Goal: Contribute content: Add original content to the website for others to see

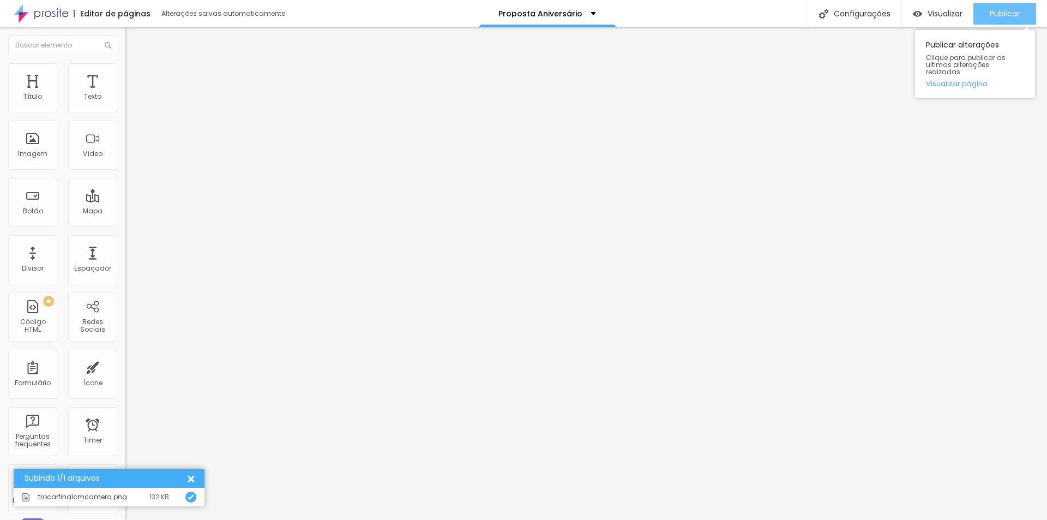
click at [995, 15] on span "Publicar" at bounding box center [1005, 13] width 30 height 9
click at [1011, 21] on div "Publicar" at bounding box center [1005, 14] width 30 height 22
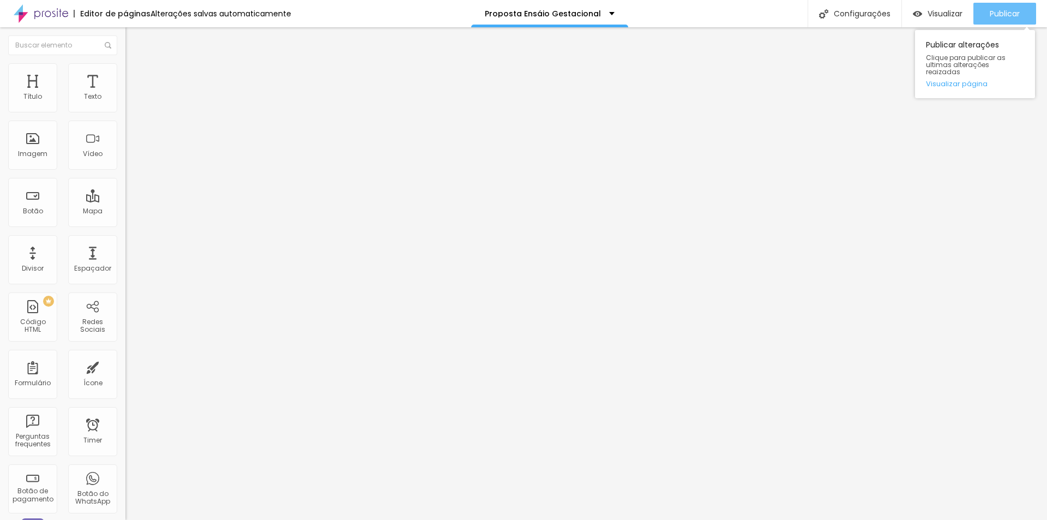
click at [1010, 12] on span "Publicar" at bounding box center [1005, 13] width 30 height 9
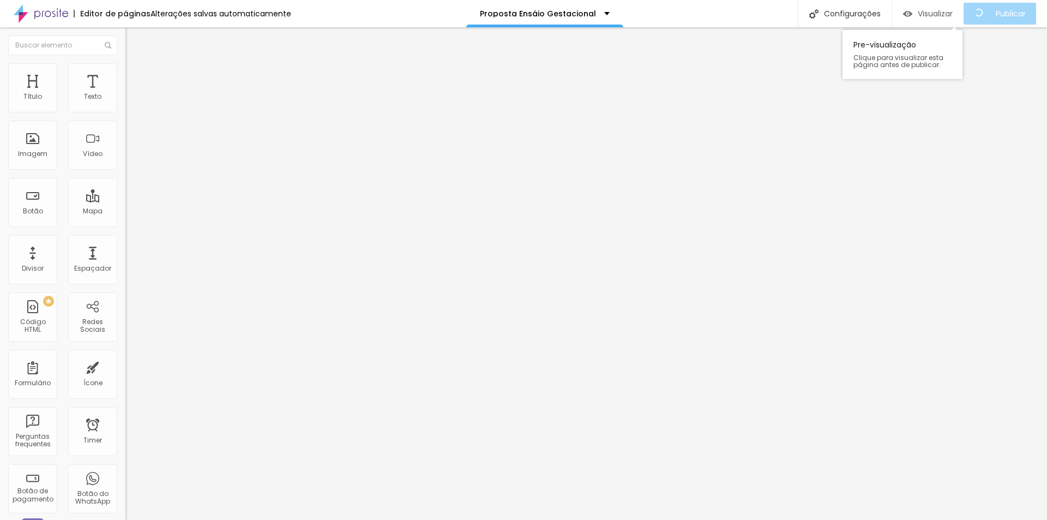
click at [939, 12] on span "Visualizar" at bounding box center [935, 13] width 35 height 9
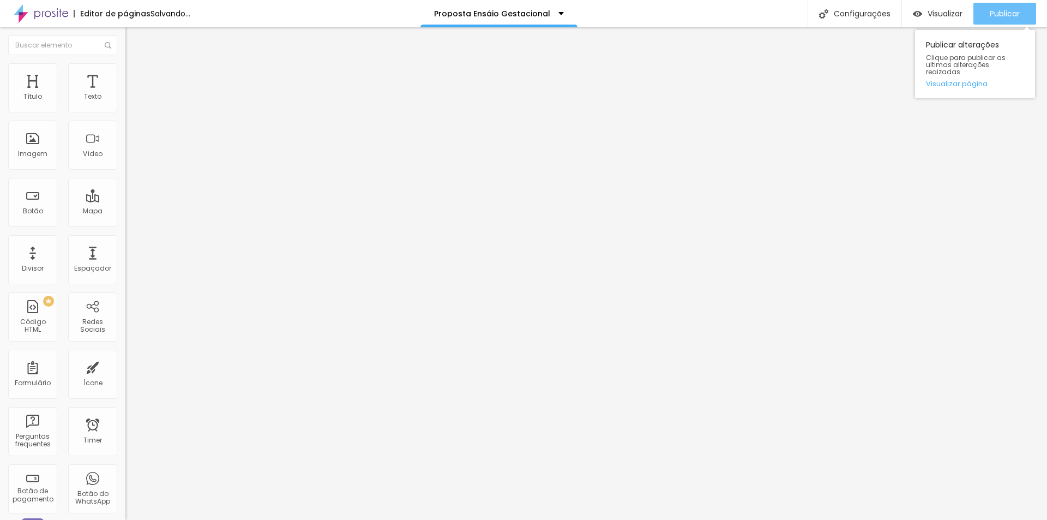
click at [992, 16] on span "Publicar" at bounding box center [1005, 13] width 30 height 9
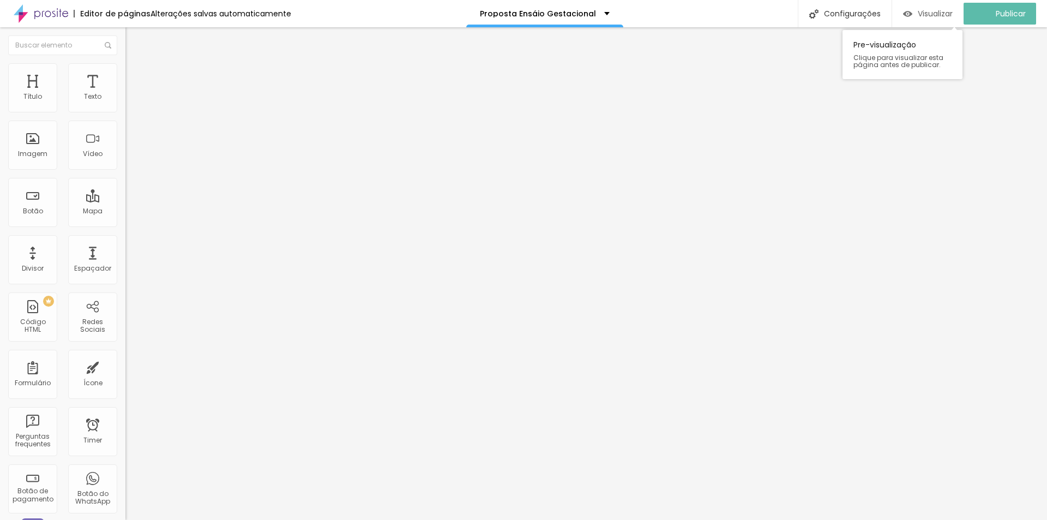
click at [935, 10] on span "Visualizar" at bounding box center [935, 13] width 35 height 9
click at [135, 74] on span "Estilo" at bounding box center [143, 70] width 17 height 9
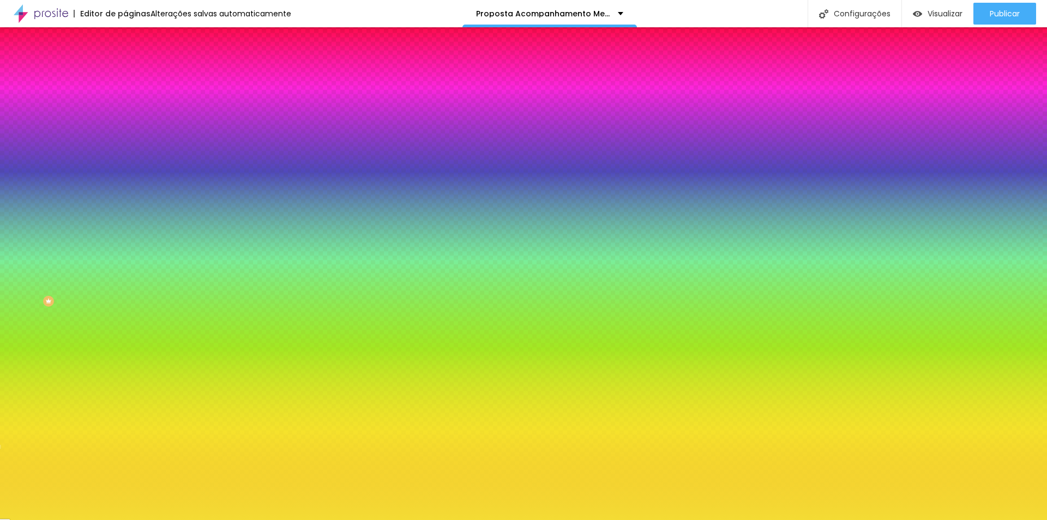
click at [130, 97] on icon "button" at bounding box center [130, 96] width 1 height 1
click at [130, 101] on icon "button" at bounding box center [134, 97] width 8 height 8
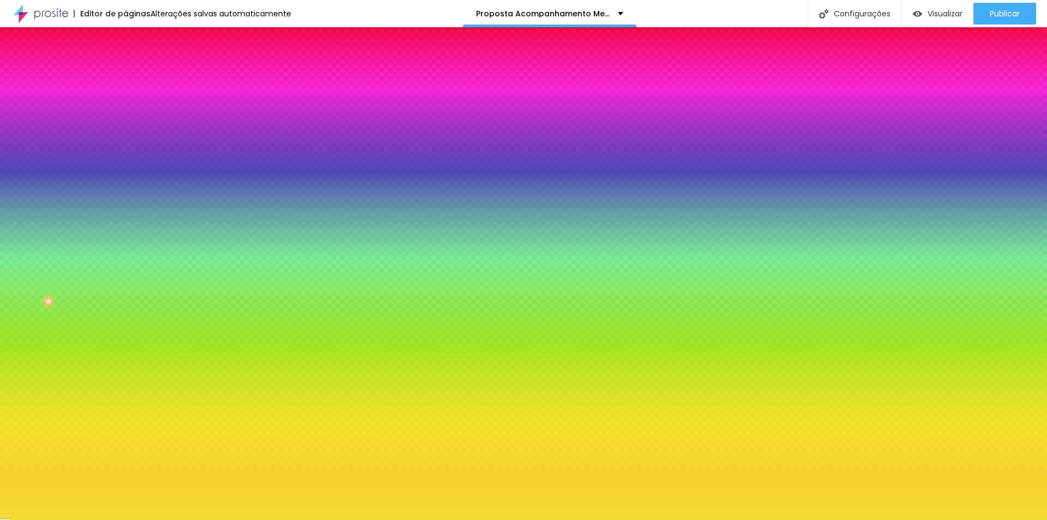
click at [130, 101] on icon "button" at bounding box center [134, 97] width 8 height 8
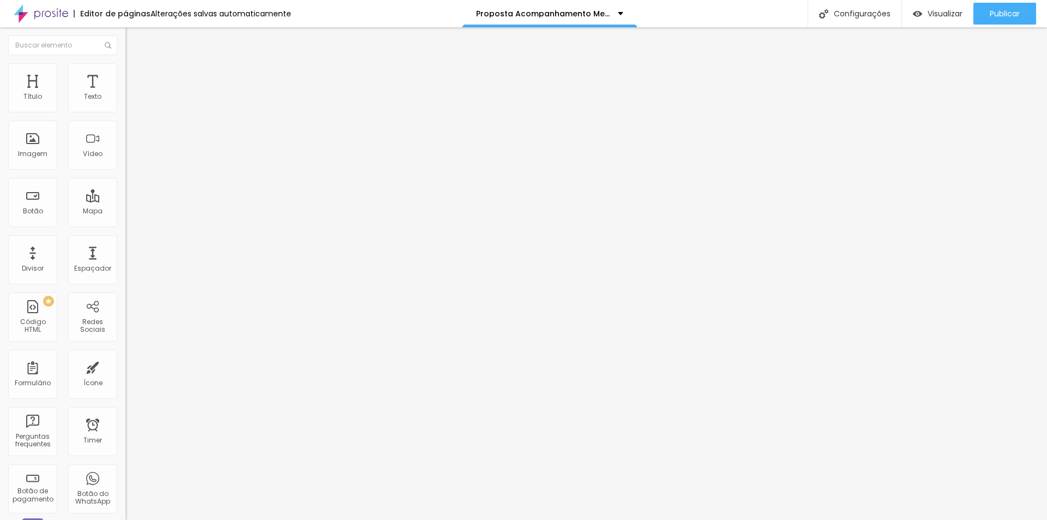
click at [135, 75] on span "Estilo" at bounding box center [143, 70] width 17 height 9
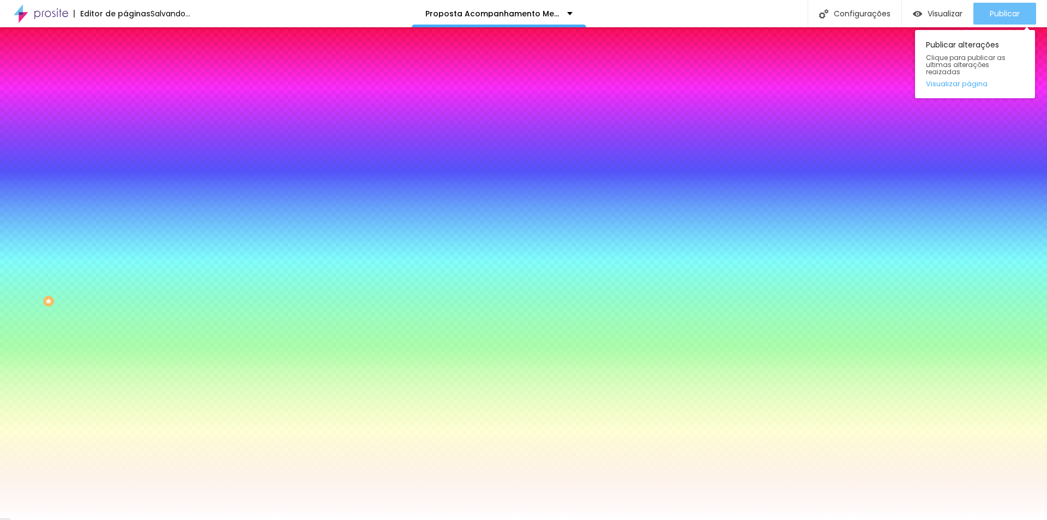
click at [1000, 14] on span "Publicar" at bounding box center [1005, 13] width 30 height 9
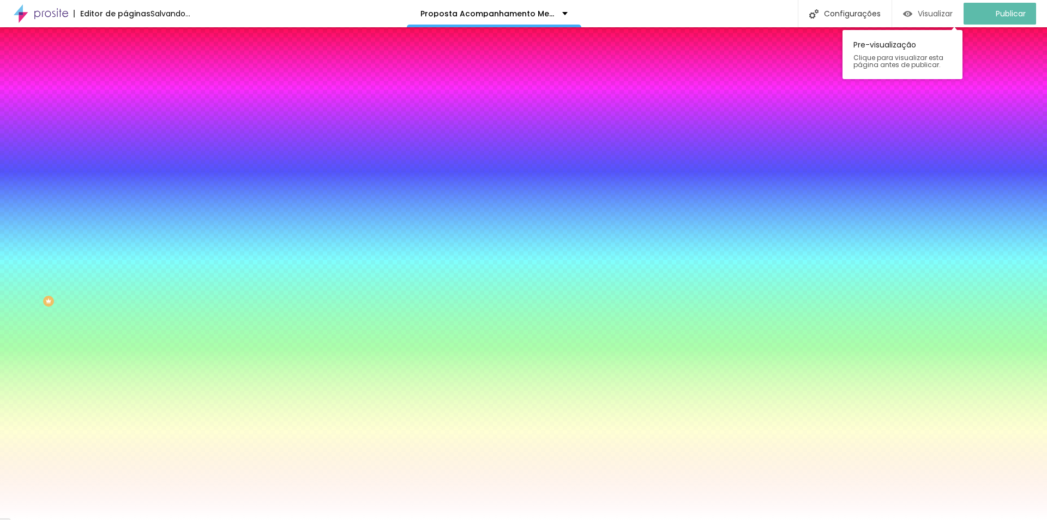
click at [938, 12] on span "Visualizar" at bounding box center [935, 13] width 35 height 9
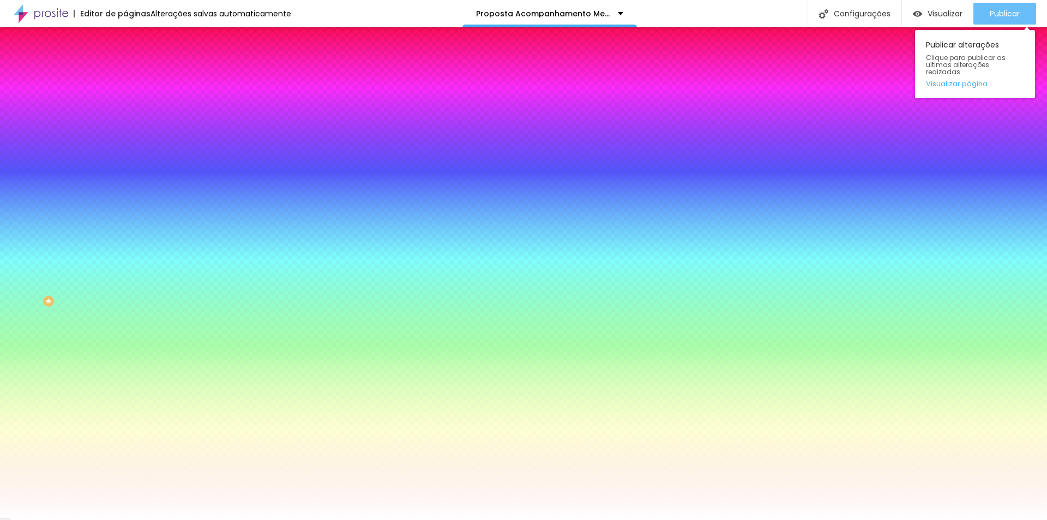
click at [993, 13] on span "Publicar" at bounding box center [1005, 13] width 30 height 9
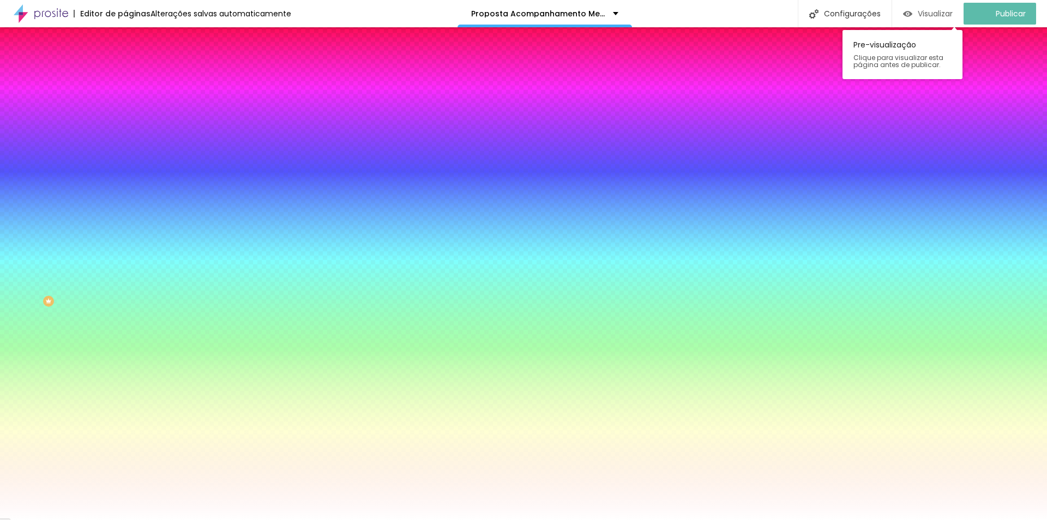
click at [934, 14] on span "Visualizar" at bounding box center [935, 13] width 35 height 9
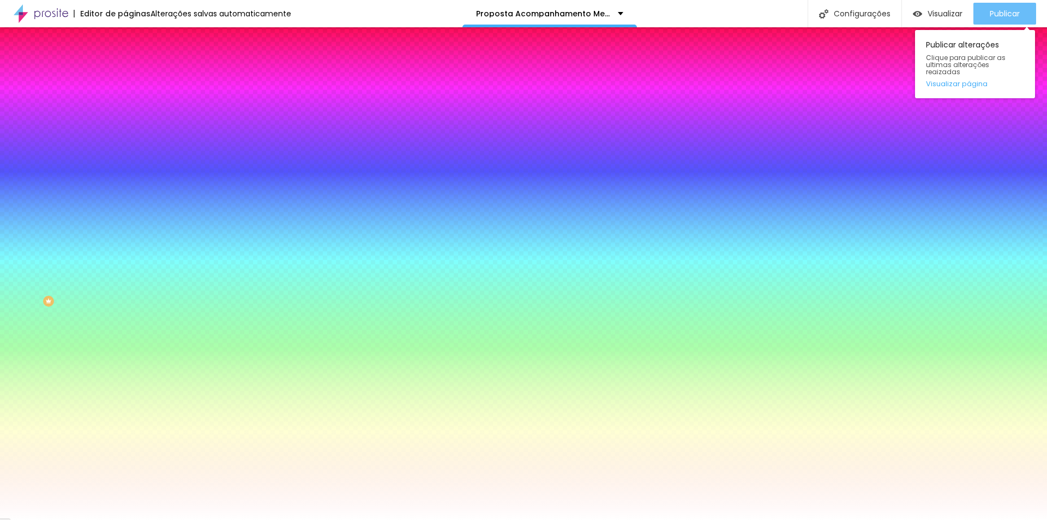
click at [990, 14] on span "Publicar" at bounding box center [1005, 13] width 30 height 9
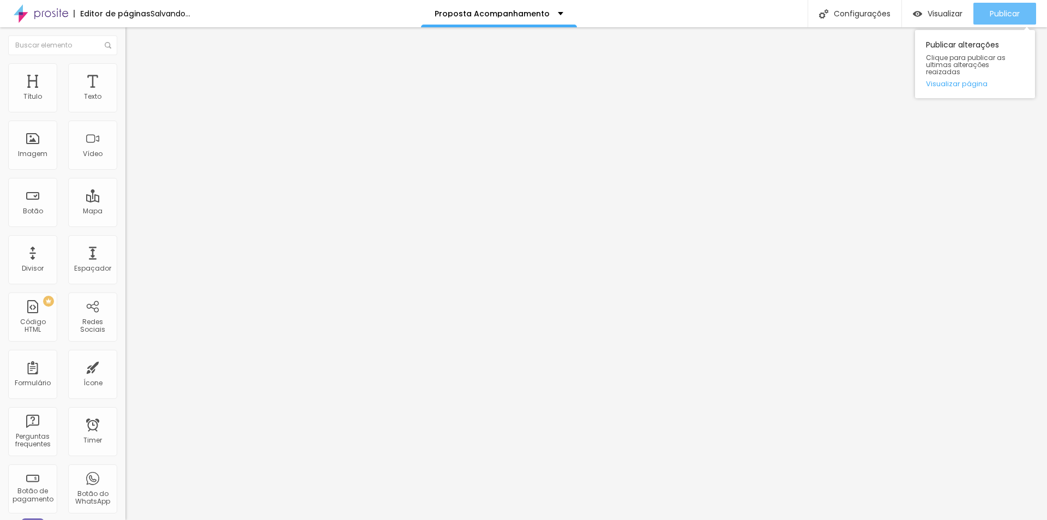
click at [997, 14] on span "Publicar" at bounding box center [1005, 13] width 30 height 9
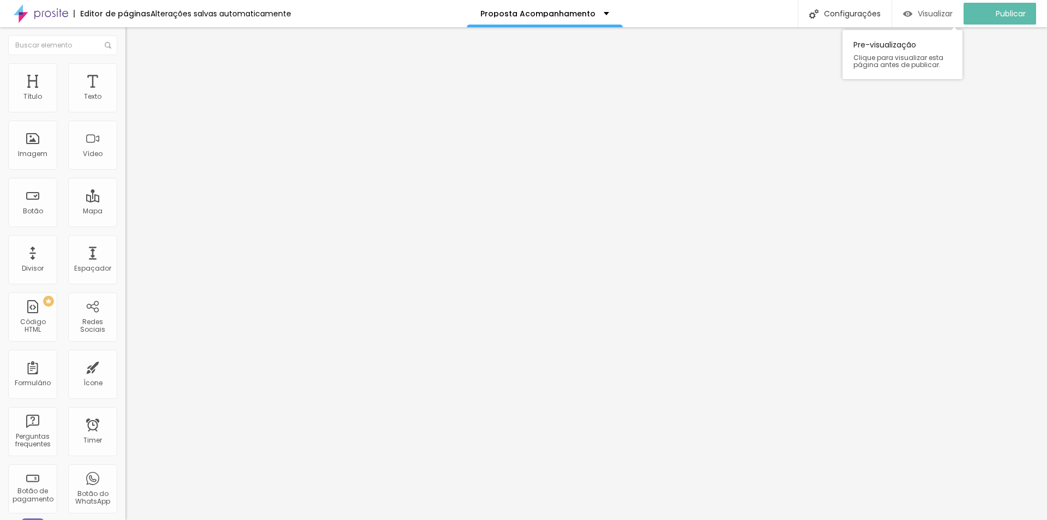
click at [946, 11] on span "Visualizar" at bounding box center [935, 13] width 35 height 9
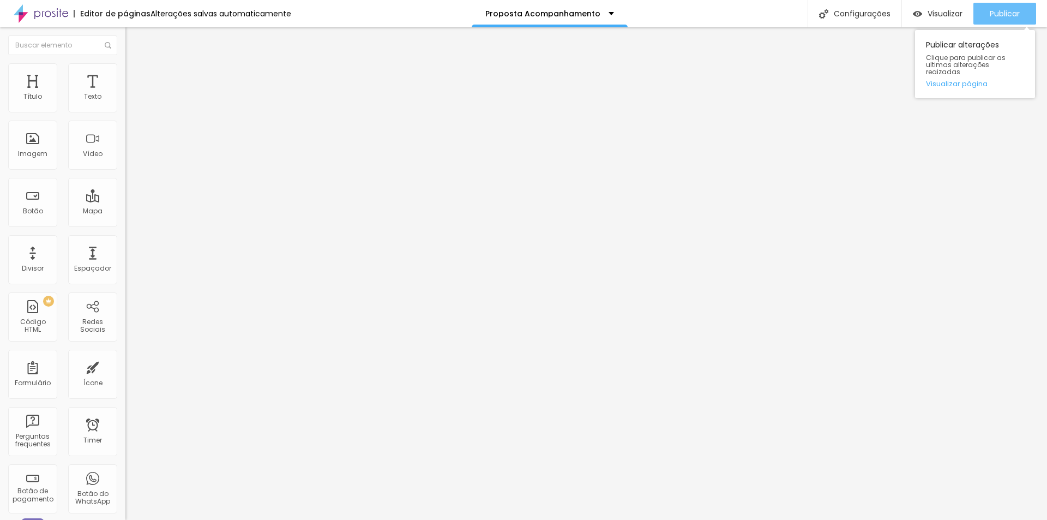
click at [991, 17] on span "Publicar" at bounding box center [1005, 13] width 30 height 9
click at [990, 18] on span "Publicar" at bounding box center [1005, 13] width 30 height 9
click at [986, 14] on button "Publicar" at bounding box center [1005, 14] width 63 height 22
click at [1001, 15] on span "Publicar" at bounding box center [1005, 13] width 30 height 9
click at [994, 20] on div "Publicar" at bounding box center [1005, 14] width 30 height 22
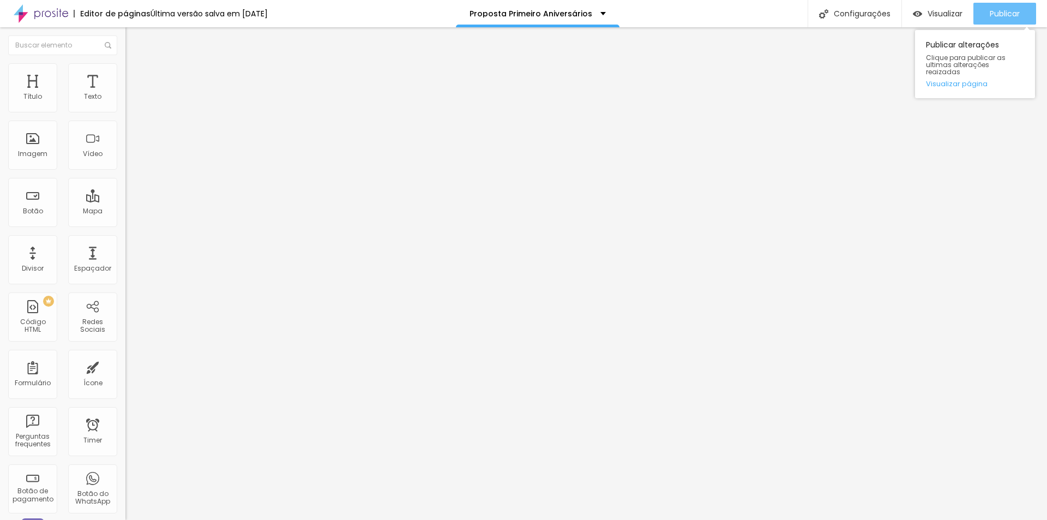
click at [999, 14] on span "Publicar" at bounding box center [1005, 13] width 30 height 9
click at [998, 15] on span "Publicar" at bounding box center [1005, 13] width 30 height 9
click at [125, 70] on li "Estilo" at bounding box center [187, 68] width 125 height 11
click at [1010, 16] on span "Publicar" at bounding box center [1005, 13] width 30 height 9
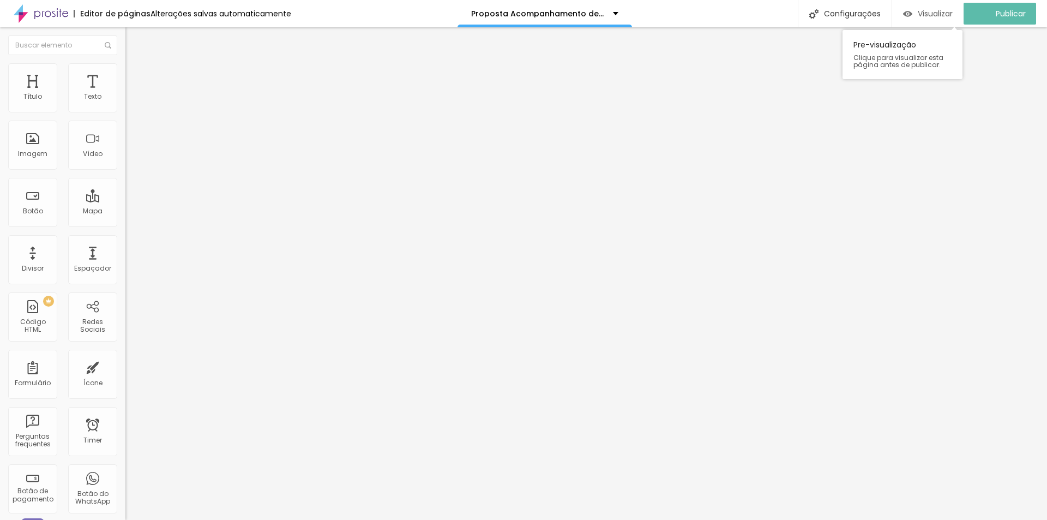
click at [948, 10] on span "Visualizar" at bounding box center [935, 13] width 35 height 9
click at [945, 14] on span "Visualizar" at bounding box center [945, 13] width 35 height 9
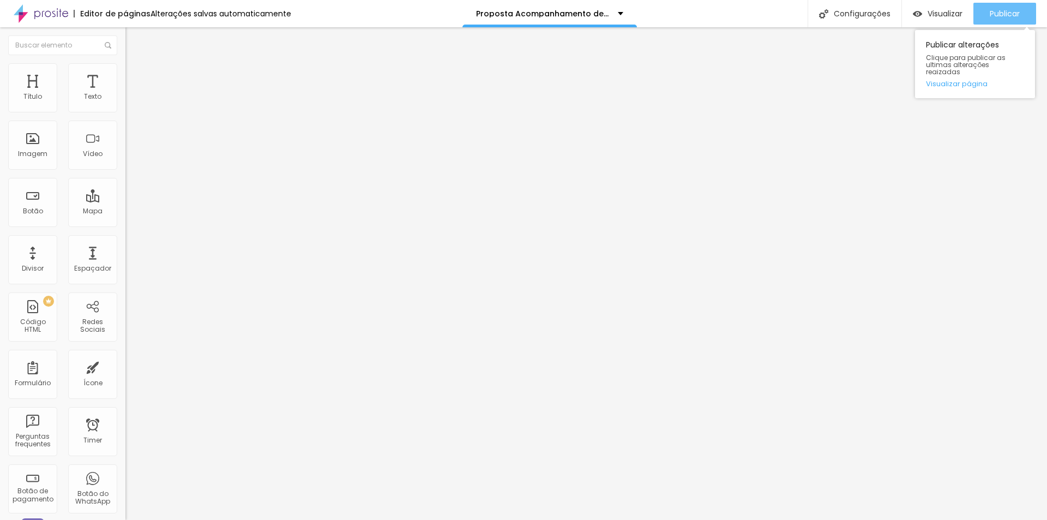
click at [999, 18] on span "Publicar" at bounding box center [1005, 13] width 30 height 9
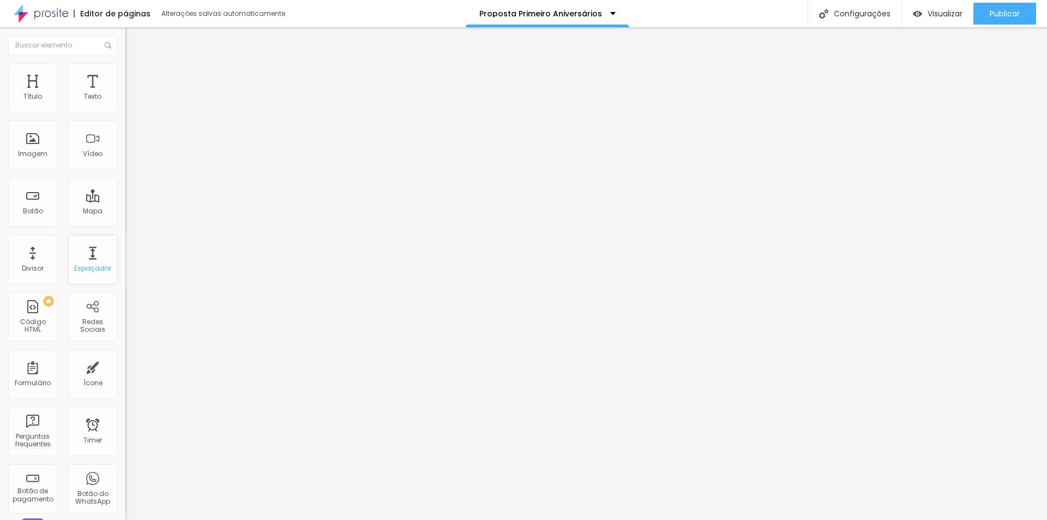
click at [102, 262] on div "Espaçador" at bounding box center [92, 259] width 49 height 49
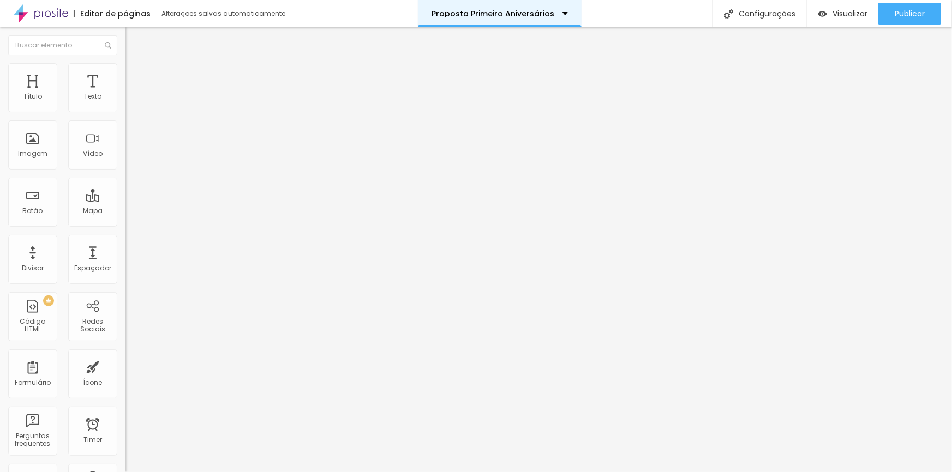
click at [536, 11] on p "Proposta Primeiro Aniversários" at bounding box center [492, 14] width 123 height 8
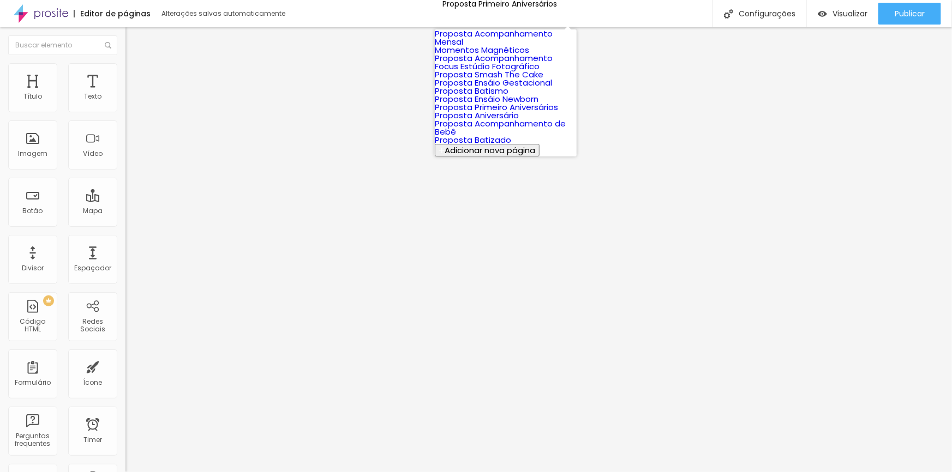
scroll to position [127, 0]
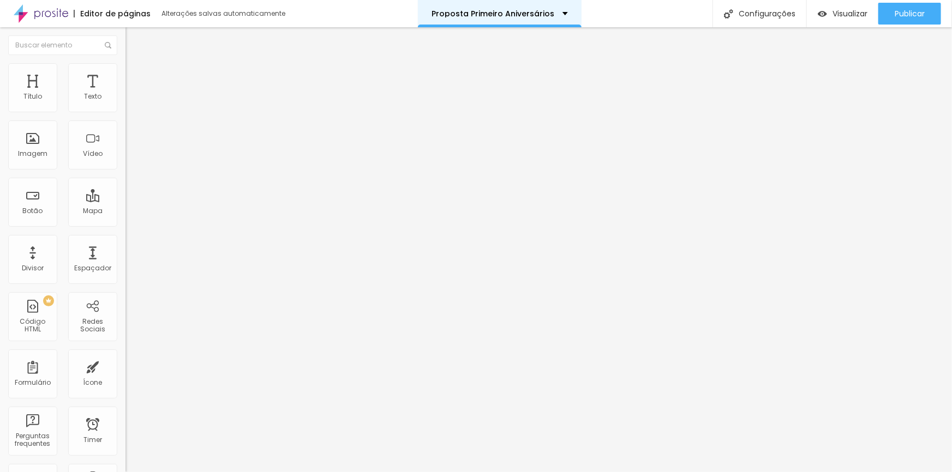
click at [550, 14] on div "Proposta Primeiro Aniversários" at bounding box center [499, 14] width 136 height 8
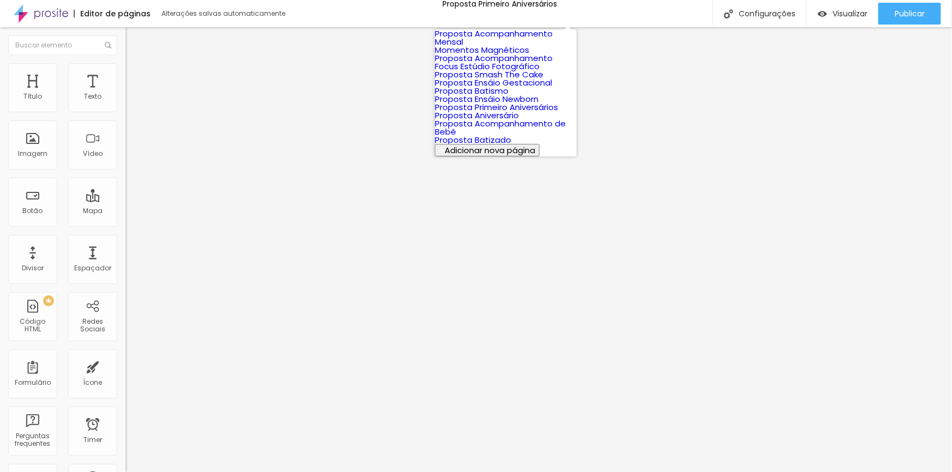
click at [495, 97] on link "Proposta Batismo" at bounding box center [472, 90] width 74 height 11
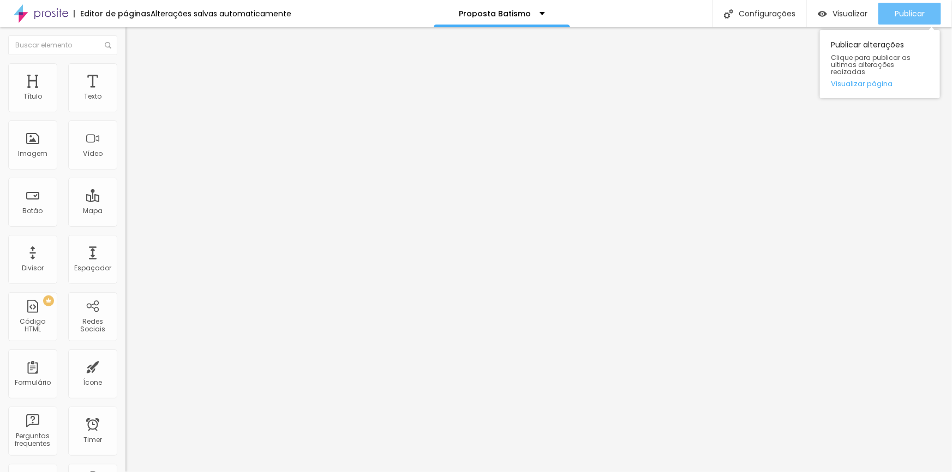
click at [901, 16] on span "Publicar" at bounding box center [909, 13] width 30 height 9
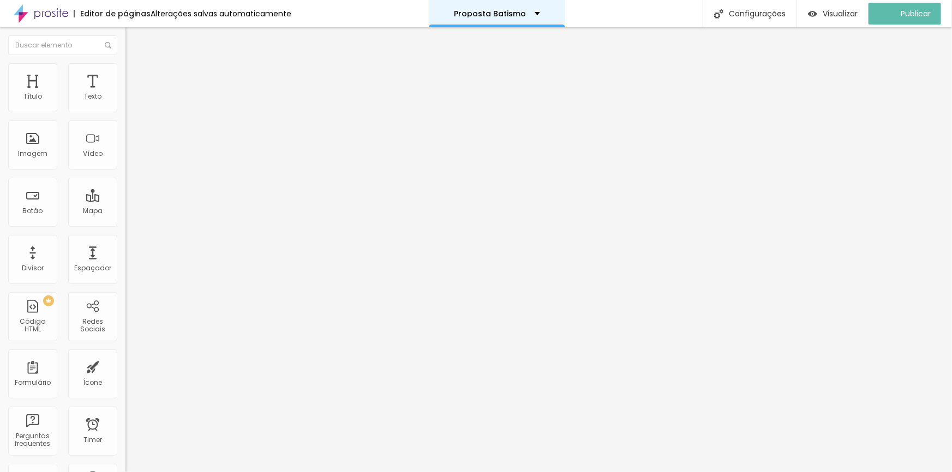
click at [527, 14] on div "Proposta Batismo" at bounding box center [497, 14] width 86 height 8
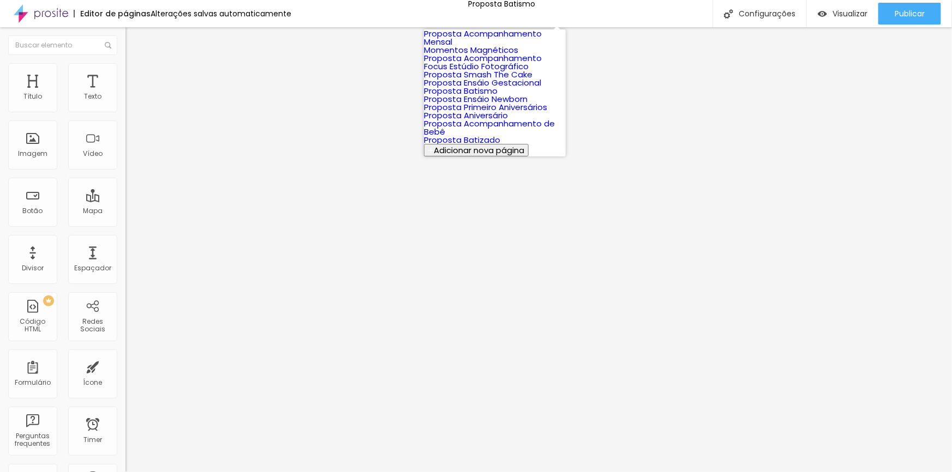
scroll to position [109, 0]
click at [522, 93] on link "Proposta Ensáio Newborn" at bounding box center [476, 98] width 104 height 11
